Goal: Ask a question: Seek information or help from site administrators or community

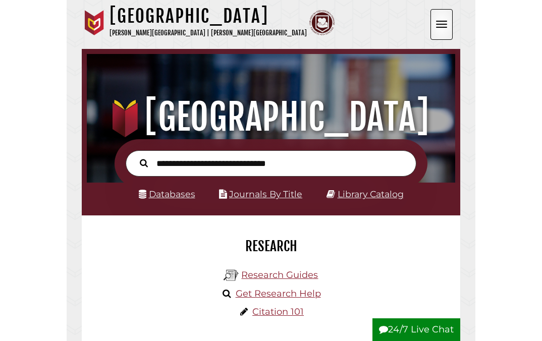
scroll to position [121, 364]
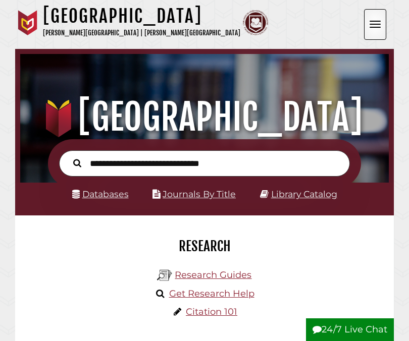
click at [329, 330] on button "24/7 Live Chat" at bounding box center [350, 330] width 88 height 23
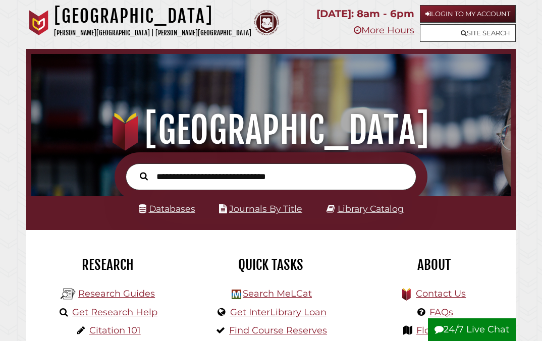
scroll to position [5, 5]
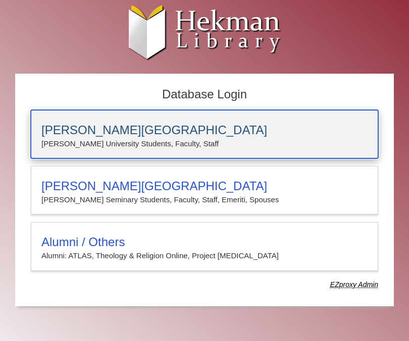
click at [323, 145] on p "[PERSON_NAME] University Students, Faculty, Staff" at bounding box center [204, 143] width 326 height 13
